Goal: Task Accomplishment & Management: Use online tool/utility

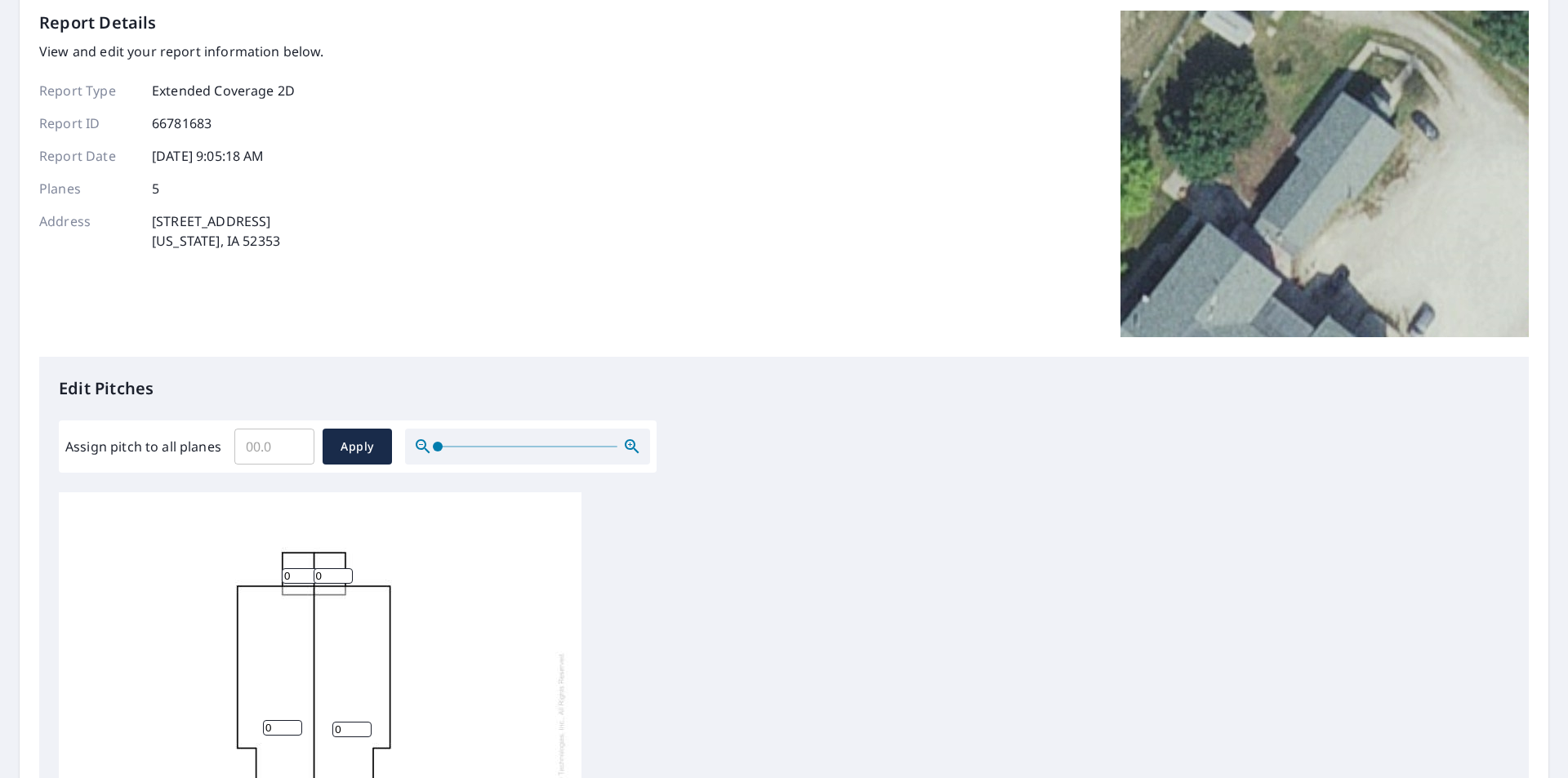
scroll to position [17, 0]
click at [272, 448] on input "Assign pitch to all planes" at bounding box center [274, 446] width 80 height 46
type input "05"
click at [342, 452] on span "Apply" at bounding box center [357, 447] width 43 height 21
type input "05"
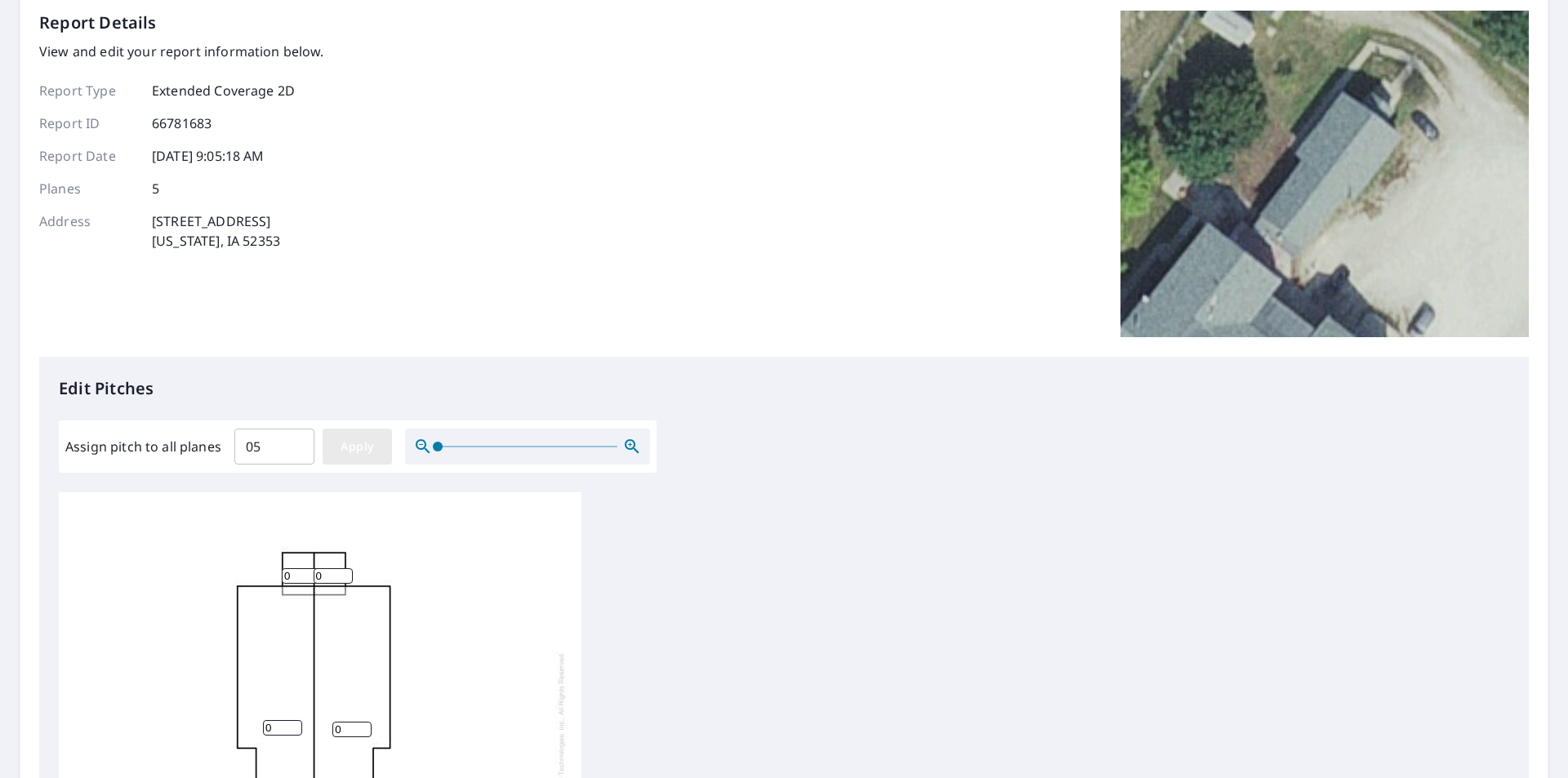
type input "05"
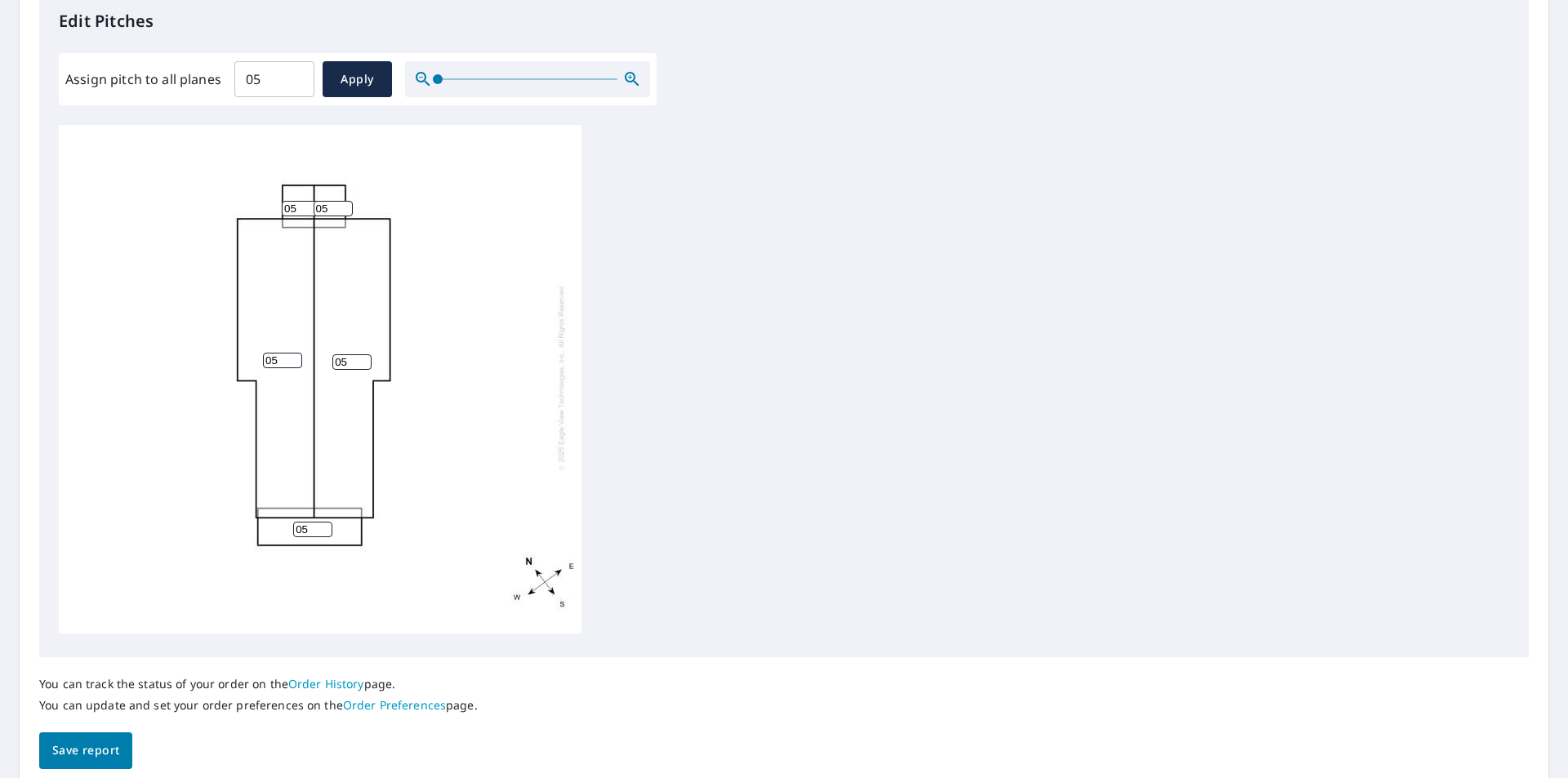
scroll to position [514, 0]
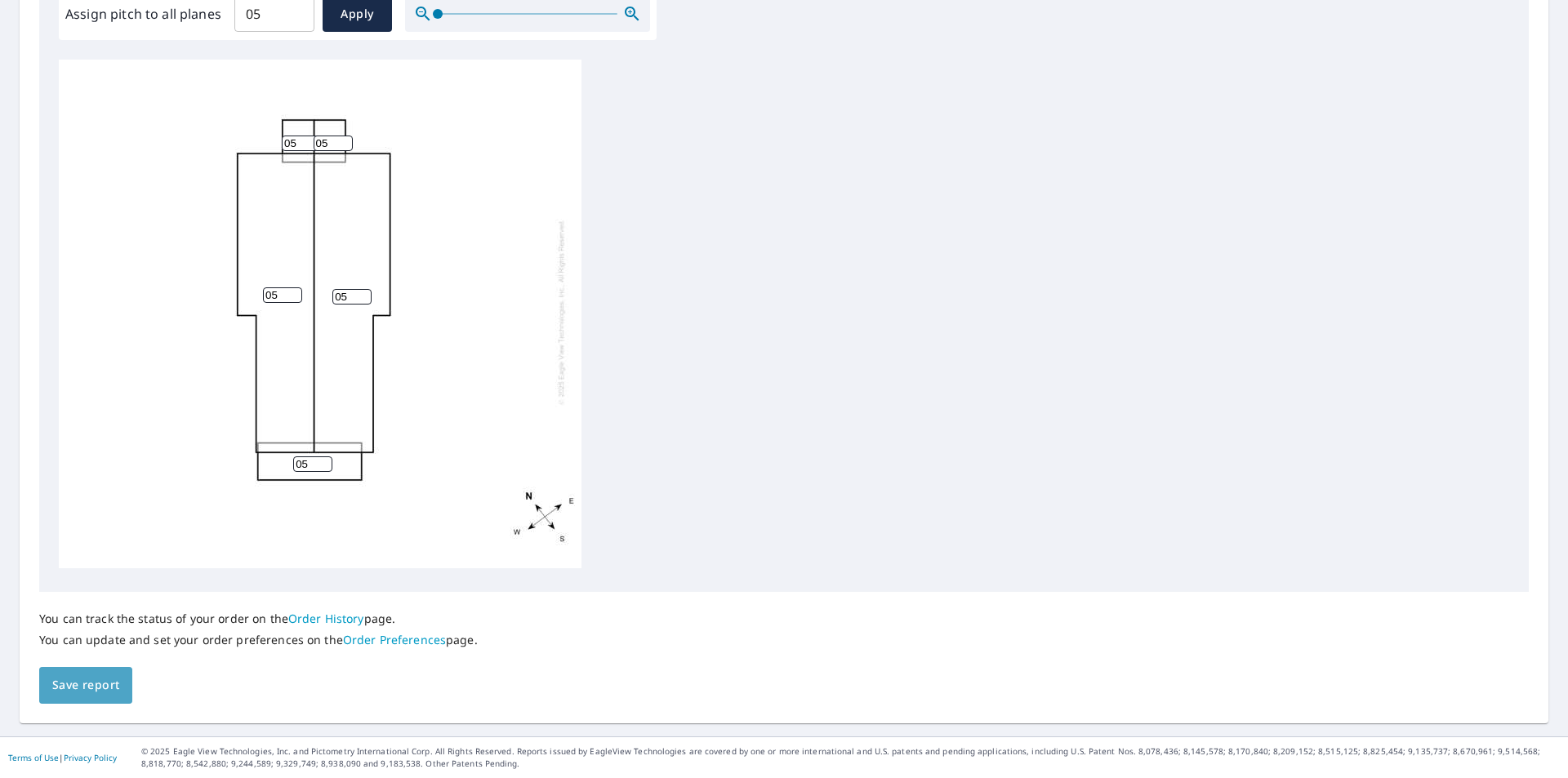
click at [104, 686] on span "Save report" at bounding box center [86, 686] width 67 height 21
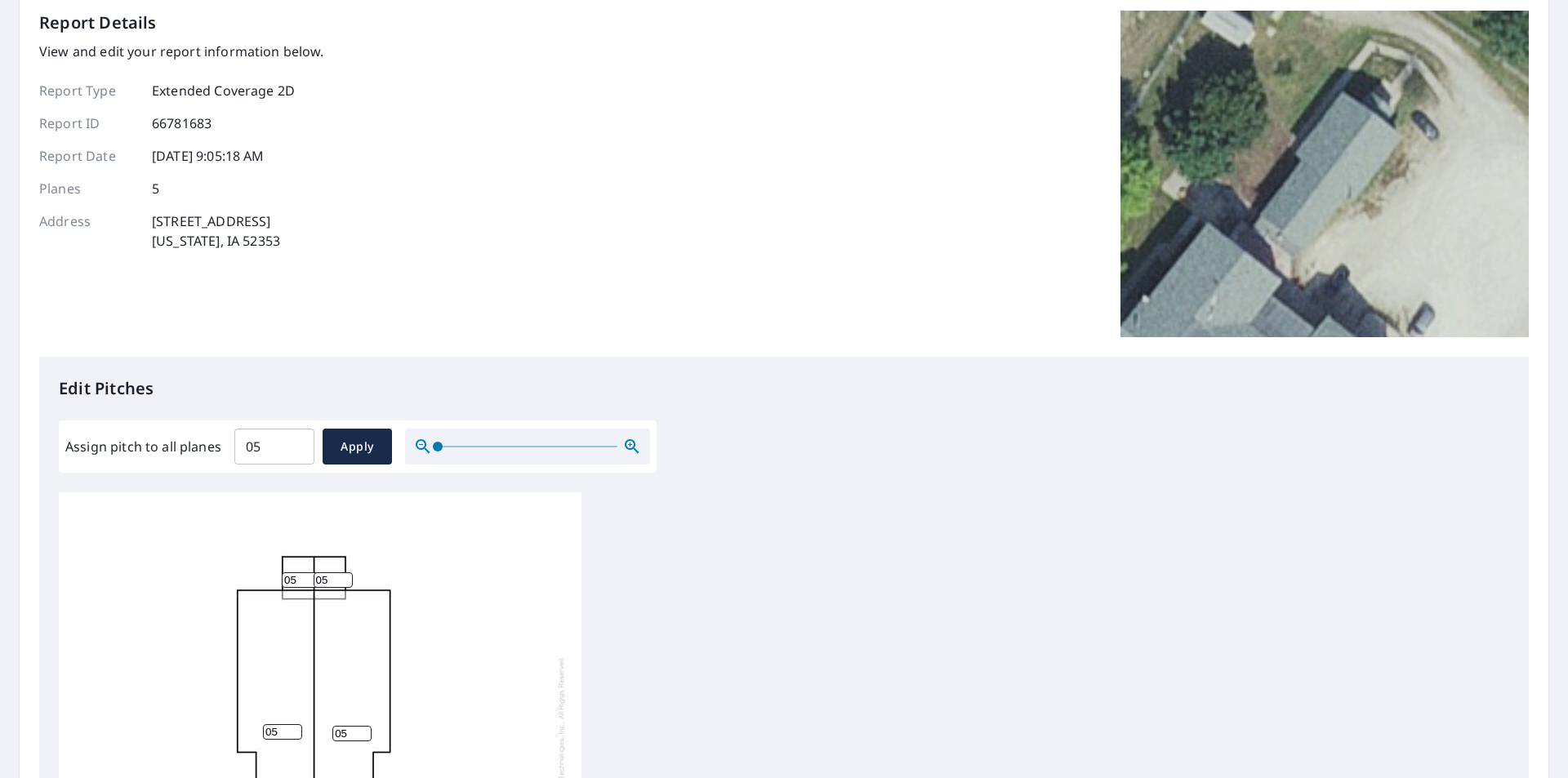
scroll to position [0, 0]
